Goal: Participate in discussion

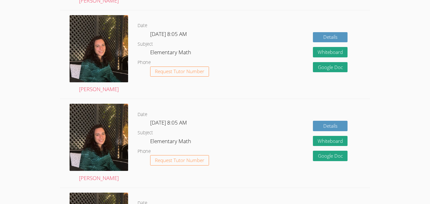
scroll to position [215, 0]
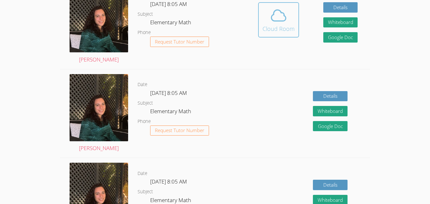
click at [272, 33] on button "Cloud Room" at bounding box center [278, 19] width 41 height 35
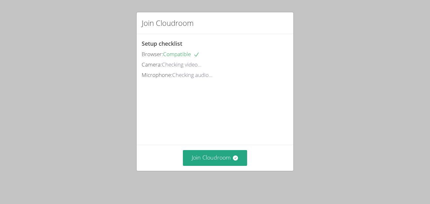
click at [220, 148] on div "Join Cloudroom" at bounding box center [215, 157] width 157 height 26
click at [212, 159] on button "Join Cloudroom" at bounding box center [215, 157] width 65 height 15
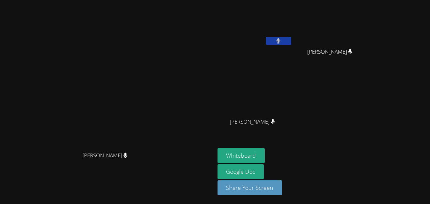
click at [363, 105] on div "[PERSON_NAME] Popalzay [PERSON_NAME] [PERSON_NAME] [PERSON_NAME] [PERSON_NAME]" at bounding box center [294, 71] width 152 height 137
click at [265, 154] on button "Whiteboard" at bounding box center [242, 155] width 48 height 15
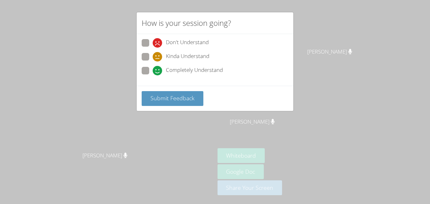
click at [153, 61] on span at bounding box center [153, 61] width 0 height 0
click at [153, 58] on input "Kinda Understand" at bounding box center [155, 55] width 5 height 5
radio input "true"
click at [178, 104] on button "Submit Feedback" at bounding box center [173, 98] width 62 height 15
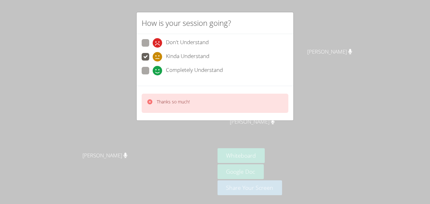
click at [201, 127] on div "How is your session going? Don't Understand Kinda Understand Completely Underst…" at bounding box center [215, 102] width 430 height 204
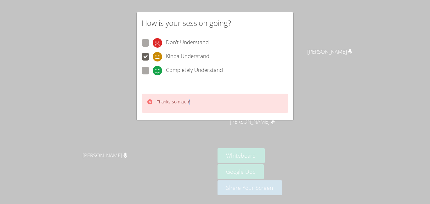
click at [201, 127] on div "How is your session going? Don't Understand Kinda Understand Completely Underst…" at bounding box center [215, 102] width 430 height 204
click at [194, 118] on div "Thanks so much!" at bounding box center [215, 103] width 157 height 35
